Goal: Information Seeking & Learning: Learn about a topic

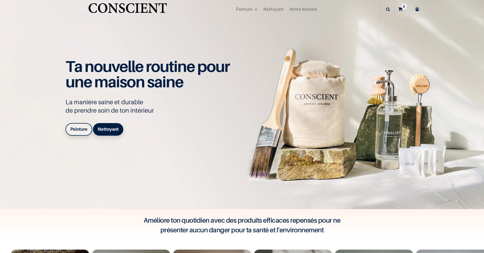
scroll to position [157, 0]
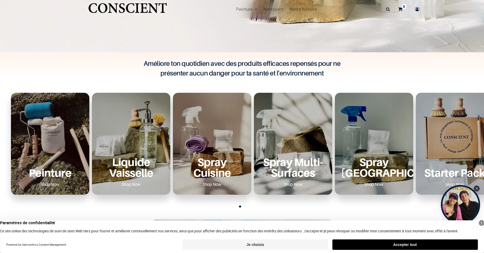
click at [53, 151] on div "Peinture Shop Now" at bounding box center [50, 144] width 78 height 102
click at [44, 182] on link "Shop Now" at bounding box center [50, 184] width 32 height 8
click at [49, 182] on link "Shop Now" at bounding box center [50, 184] width 32 height 8
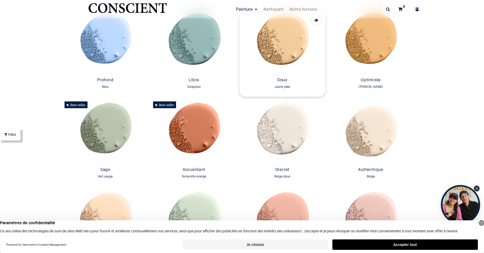
scroll to position [408, 0]
click at [109, 132] on img at bounding box center [105, 132] width 86 height 66
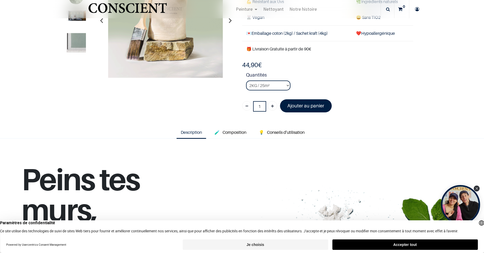
scroll to position [94, 0]
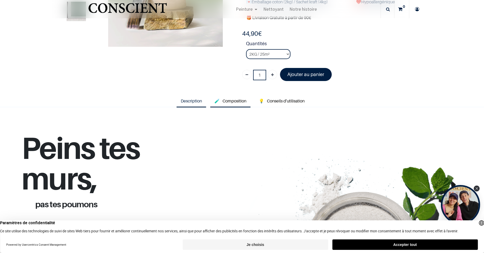
click at [235, 101] on span "Composition" at bounding box center [234, 100] width 24 height 5
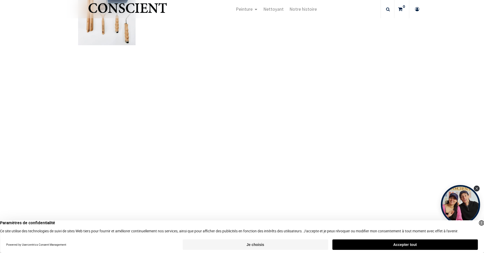
scroll to position [345, 0]
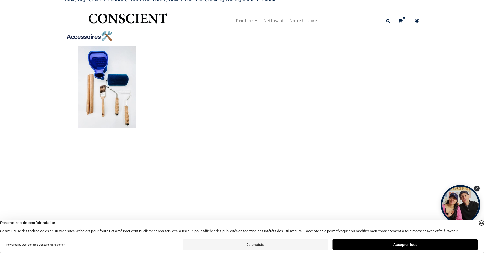
scroll to position [63, 0]
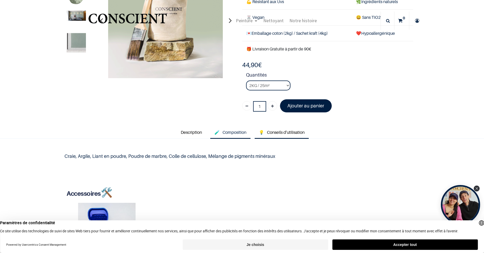
click at [281, 130] on span "Conseils d'utilisation" at bounding box center [286, 132] width 38 height 5
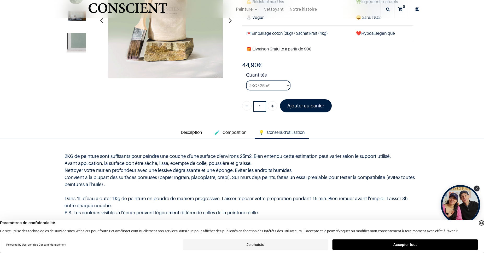
scroll to position [94, 0]
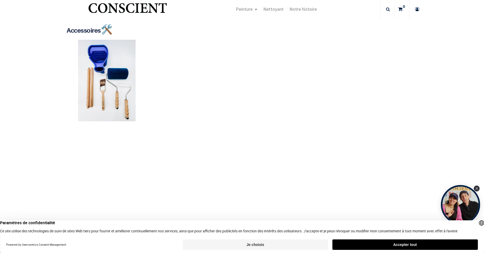
scroll to position [157, 0]
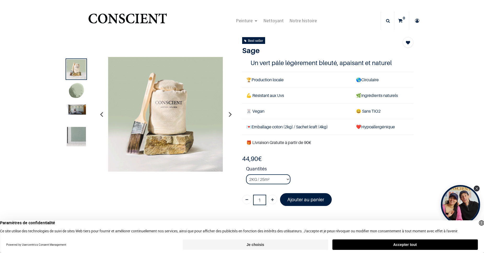
click at [230, 114] on icon "button" at bounding box center [230, 114] width 3 height 14
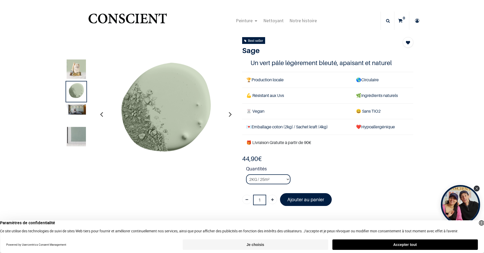
click at [230, 114] on icon "button" at bounding box center [230, 114] width 3 height 14
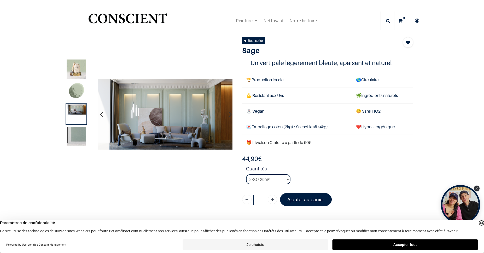
click at [230, 114] on icon "button" at bounding box center [230, 114] width 3 height 14
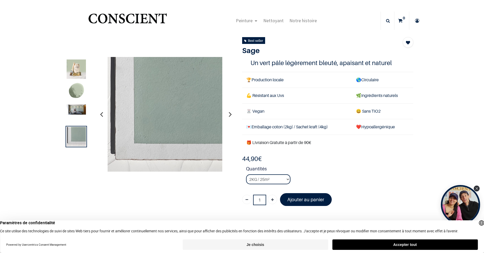
click at [230, 114] on icon "button" at bounding box center [230, 114] width 3 height 14
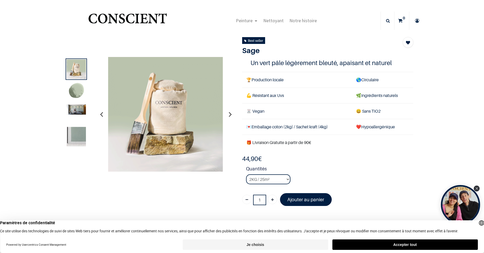
click at [230, 114] on icon "button" at bounding box center [230, 114] width 3 height 14
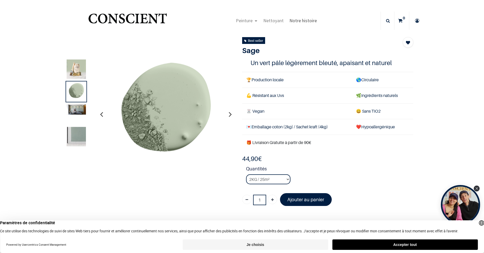
click at [297, 19] on span "Notre histoire" at bounding box center [302, 20] width 27 height 6
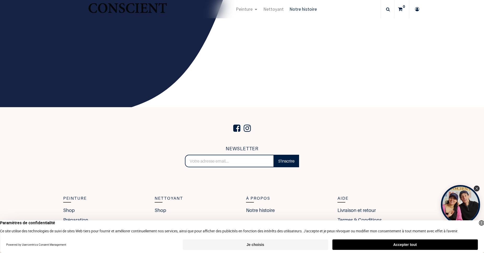
scroll to position [842, 0]
